Goal: Information Seeking & Learning: Check status

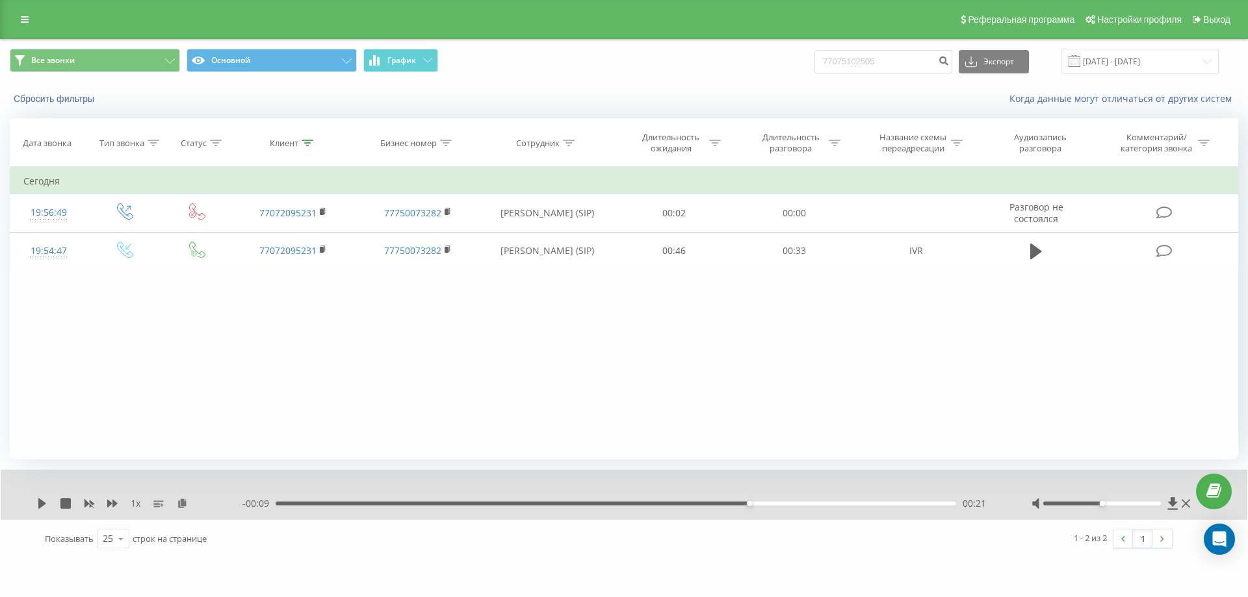
type input "77075102505"
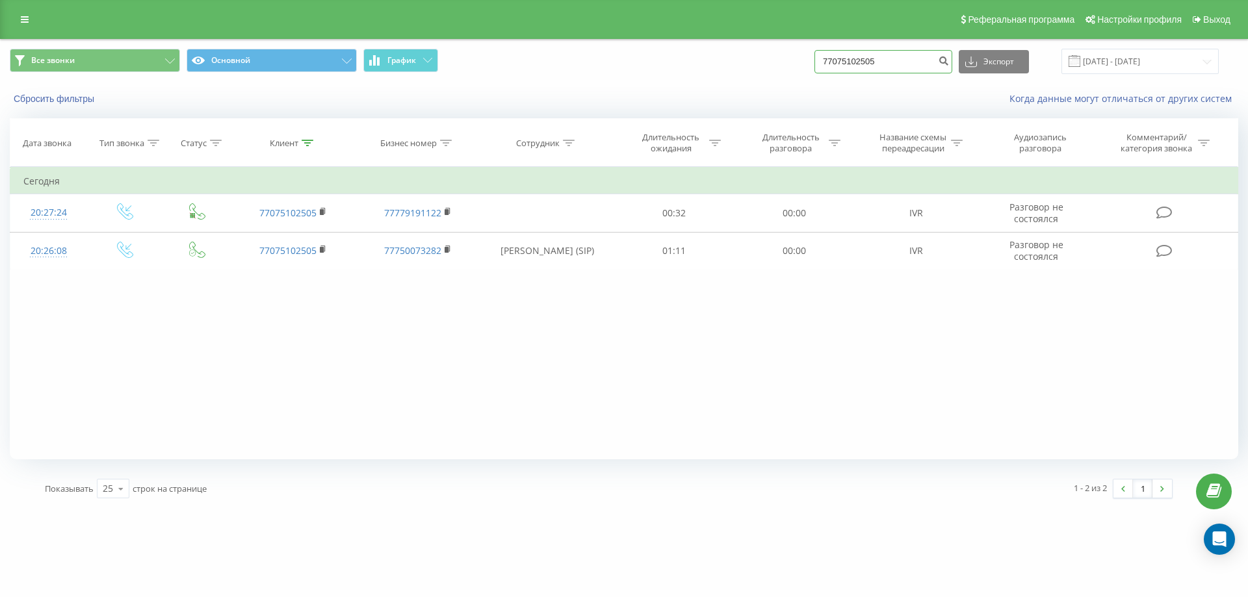
drag, startPoint x: 903, startPoint y: 61, endPoint x: 713, endPoint y: 63, distance: 189.8
click at [716, 62] on div "Все звонки Основной График 77075102505 Экспорт .csv .xls .xlsx [DATE] - [DATE]" at bounding box center [624, 61] width 1229 height 25
paste input "56777550"
type input "77056777550"
drag, startPoint x: 869, startPoint y: 303, endPoint x: 857, endPoint y: 283, distance: 23.0
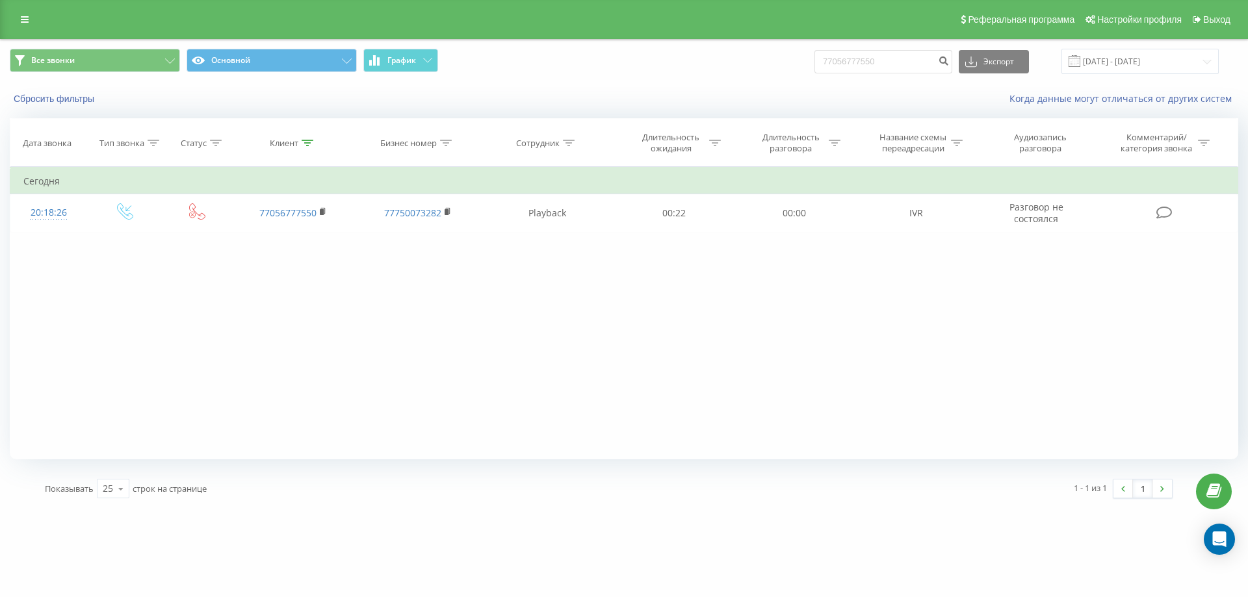
click at [869, 302] on div "Фильтровать по условию Равно Введите значение Отмена OK Фильтровать по условию …" at bounding box center [624, 313] width 1229 height 293
